Goal: Browse casually: Explore the website without a specific task or goal

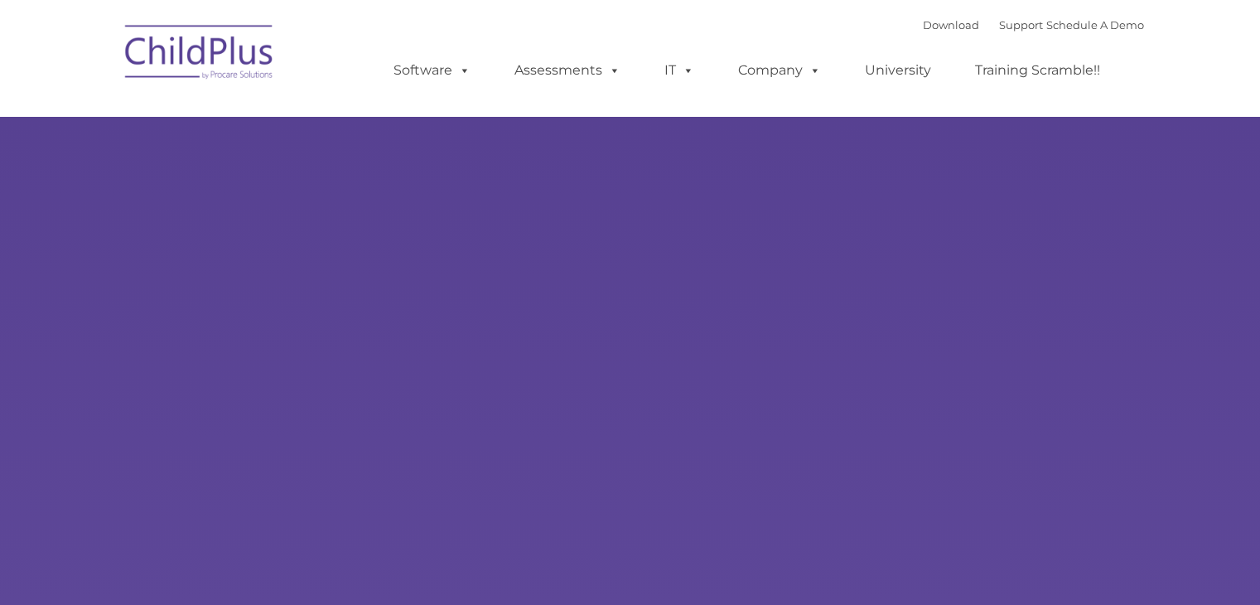
type input ""
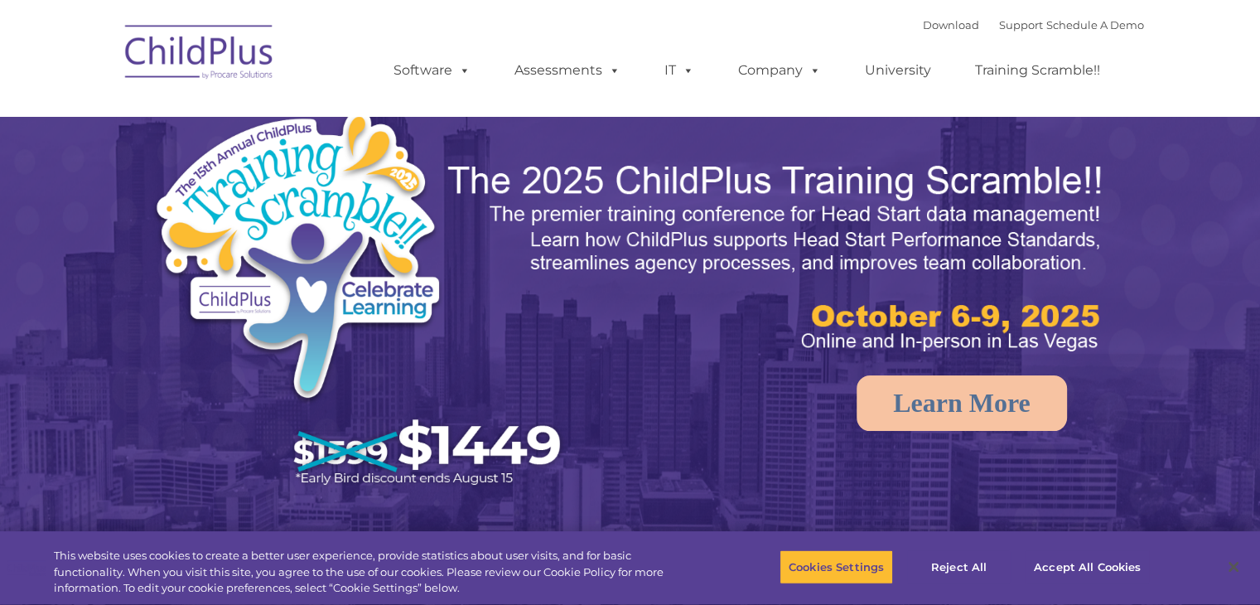
select select "MEDIUM"
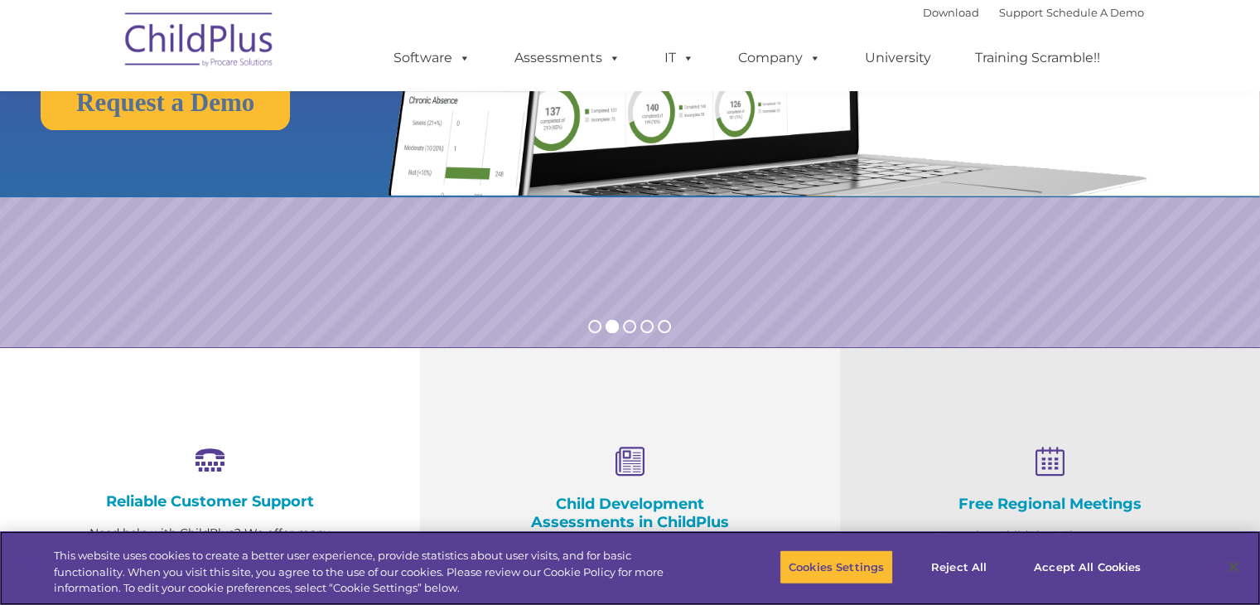
scroll to position [27, 0]
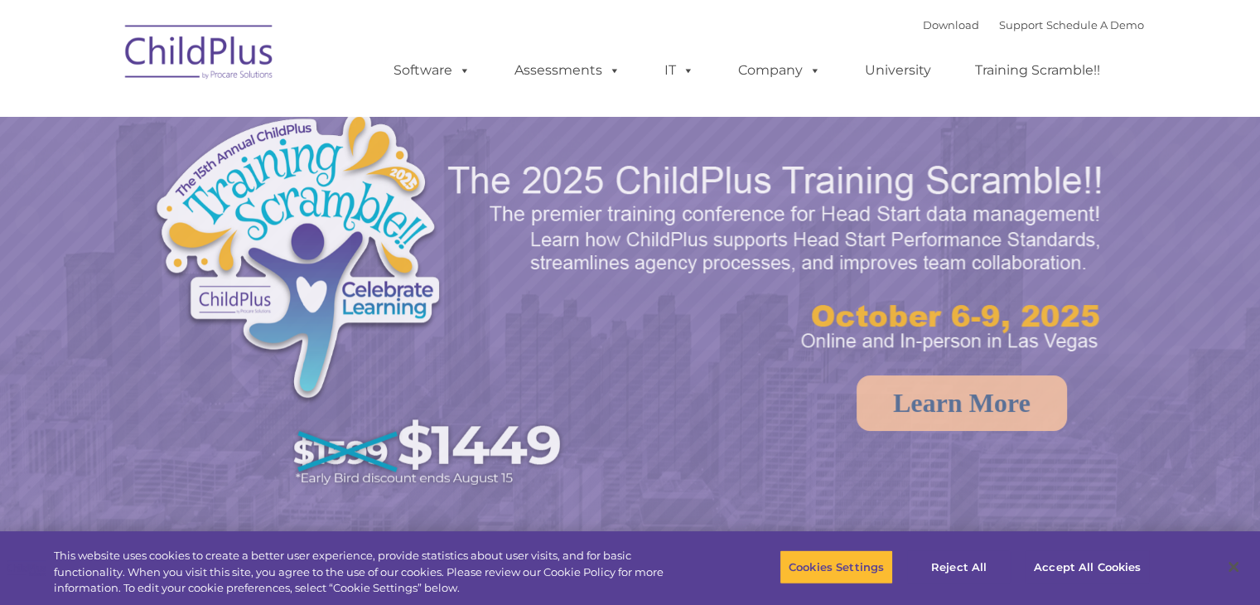
select select "MEDIUM"
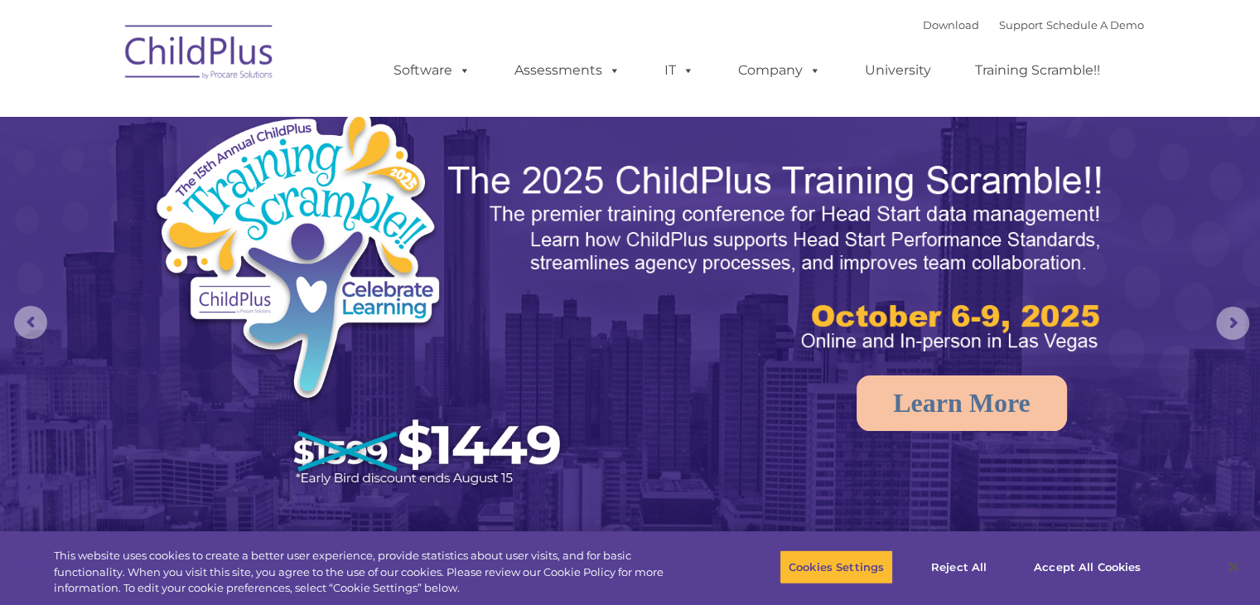
click at [253, 51] on img at bounding box center [200, 54] width 166 height 83
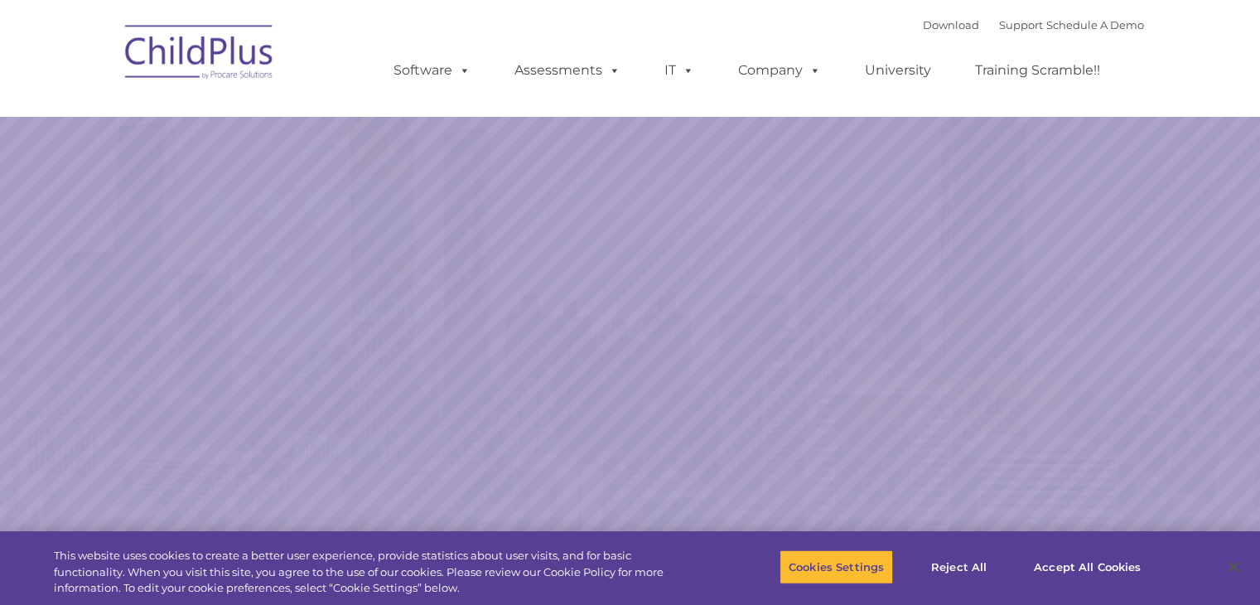
select select "MEDIUM"
